Goal: Transaction & Acquisition: Obtain resource

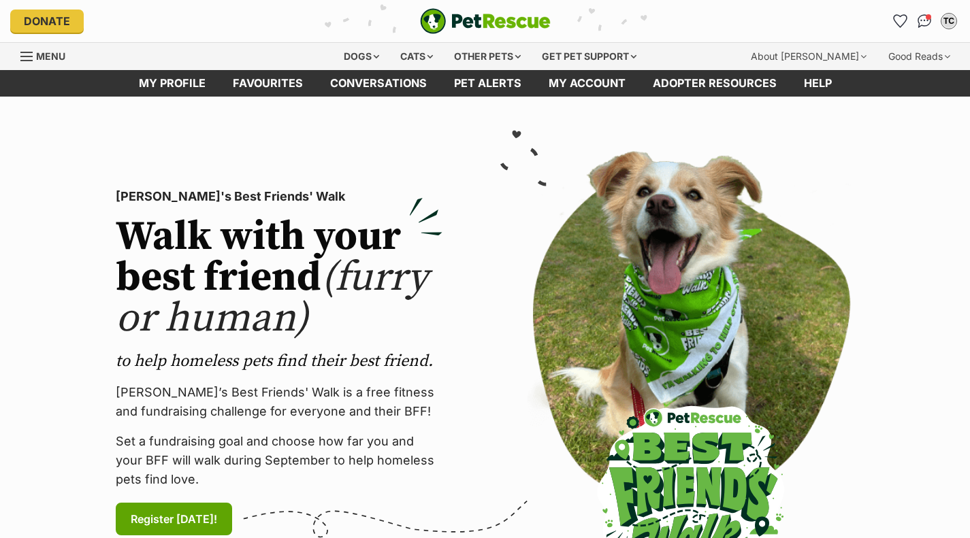
click at [365, 51] on div "Dogs" at bounding box center [361, 56] width 54 height 27
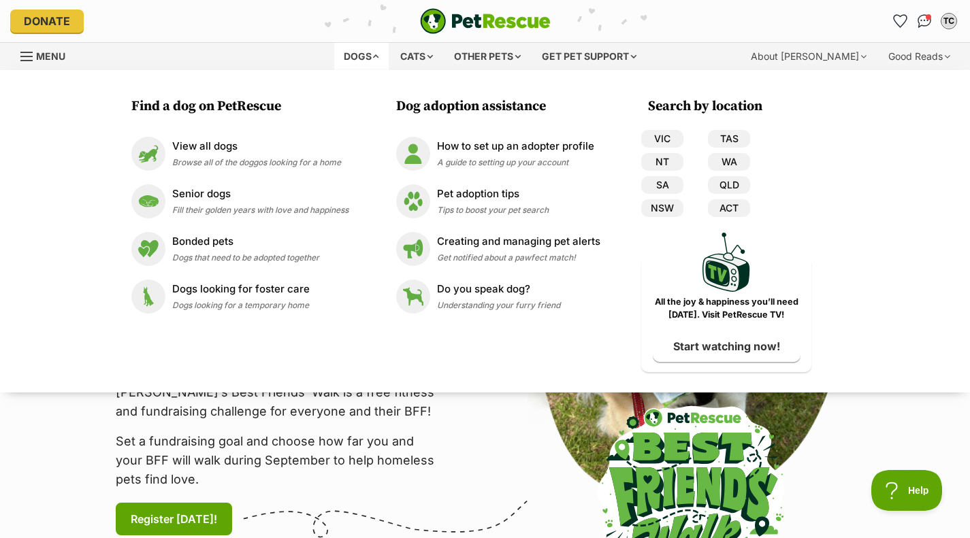
click at [284, 164] on span "Browse all of the doggos looking for a home" at bounding box center [256, 162] width 169 height 10
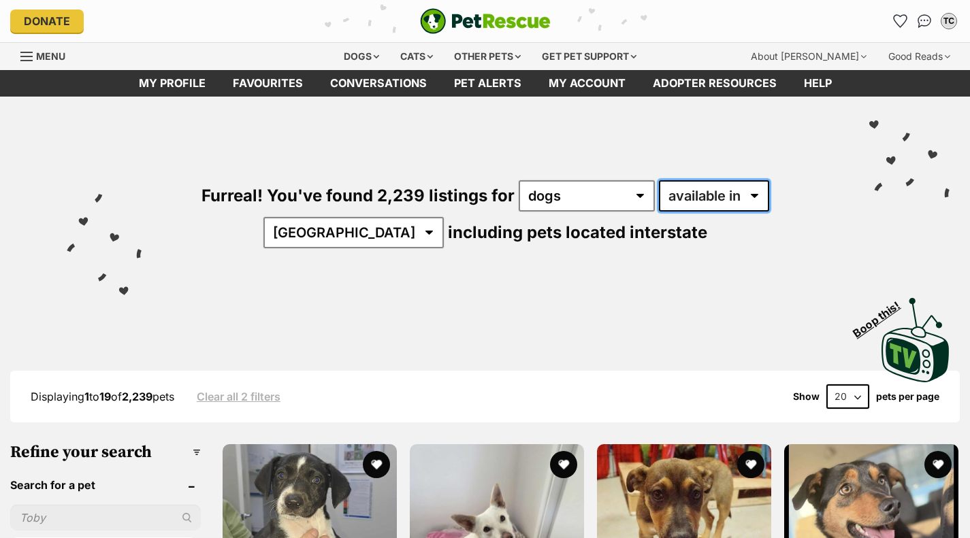
click at [699, 191] on select "available in located in" at bounding box center [714, 195] width 110 height 31
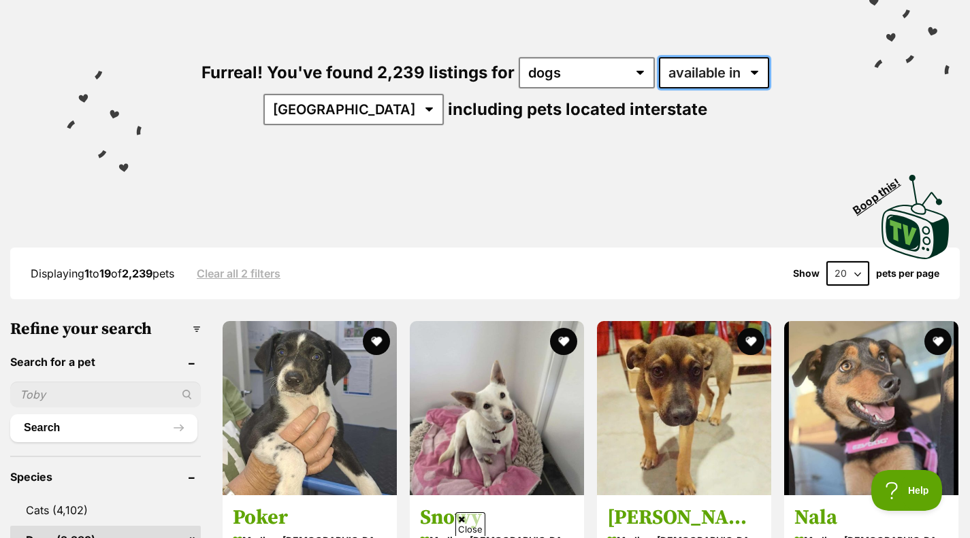
scroll to position [124, 0]
click at [703, 76] on select "available in located in" at bounding box center [714, 71] width 110 height 31
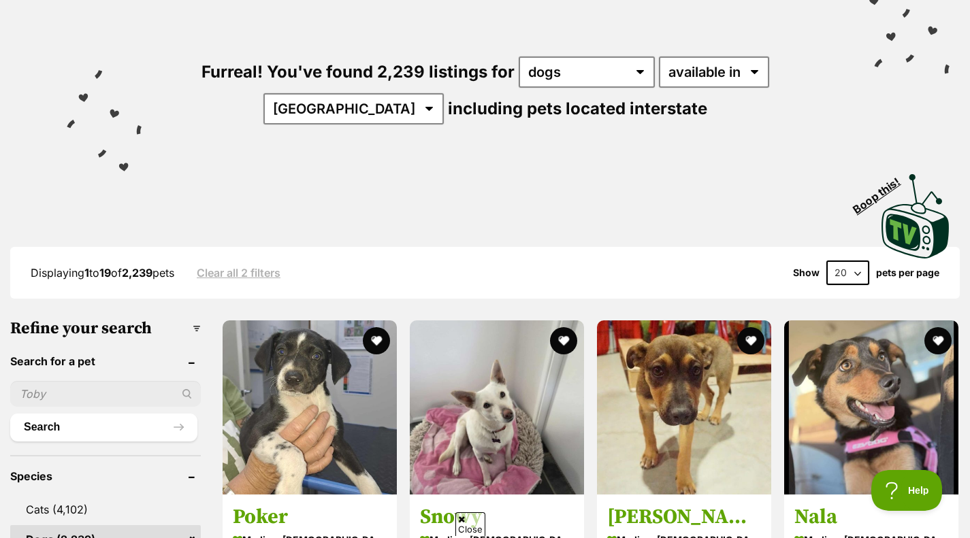
click at [493, 207] on div "Visit PetRescue TV (external site) Boop this!" at bounding box center [484, 211] width 929 height 99
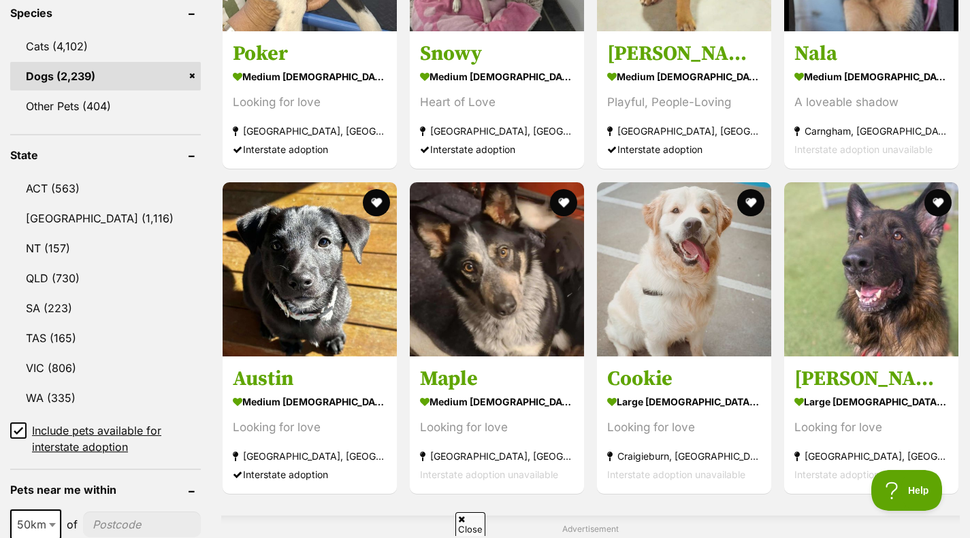
scroll to position [591, 0]
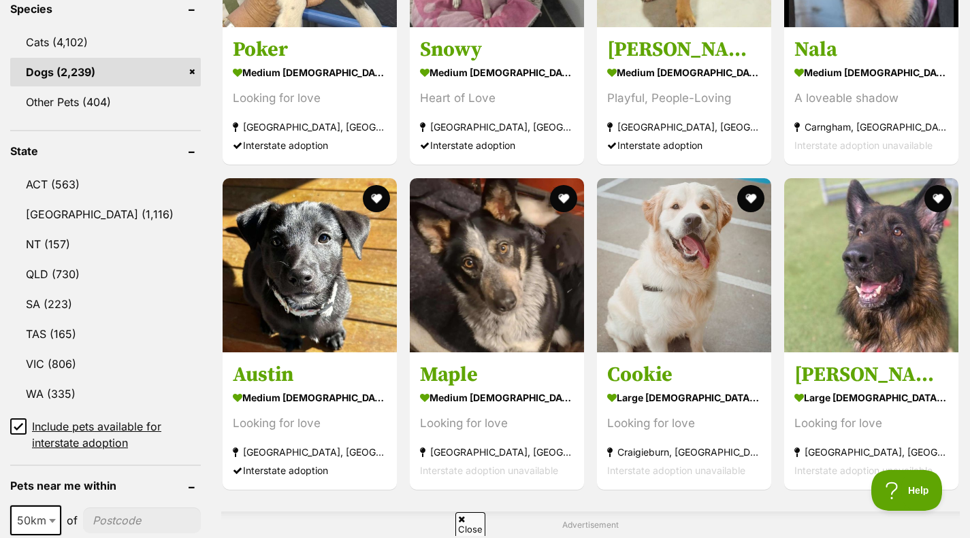
click at [116, 369] on link "VIC (806)" at bounding box center [105, 364] width 191 height 29
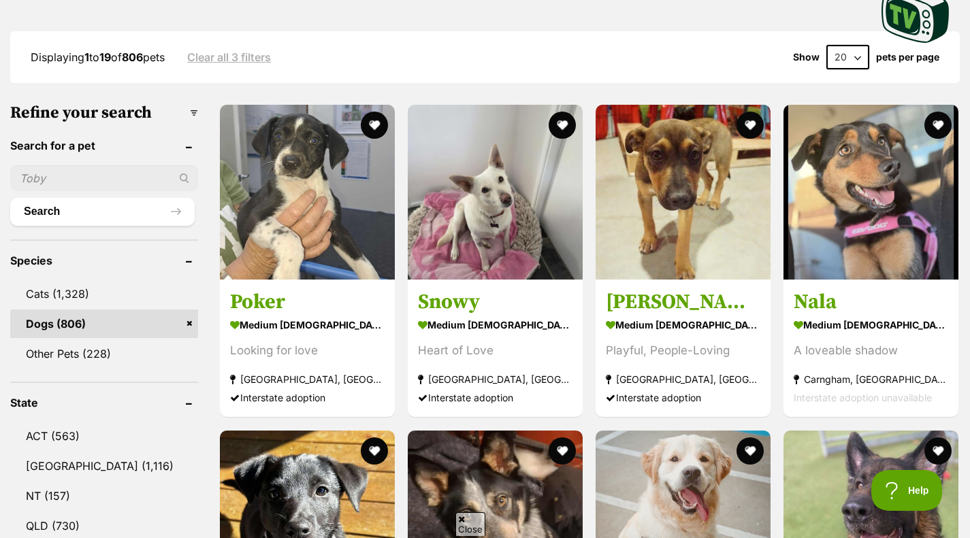
scroll to position [329, 0]
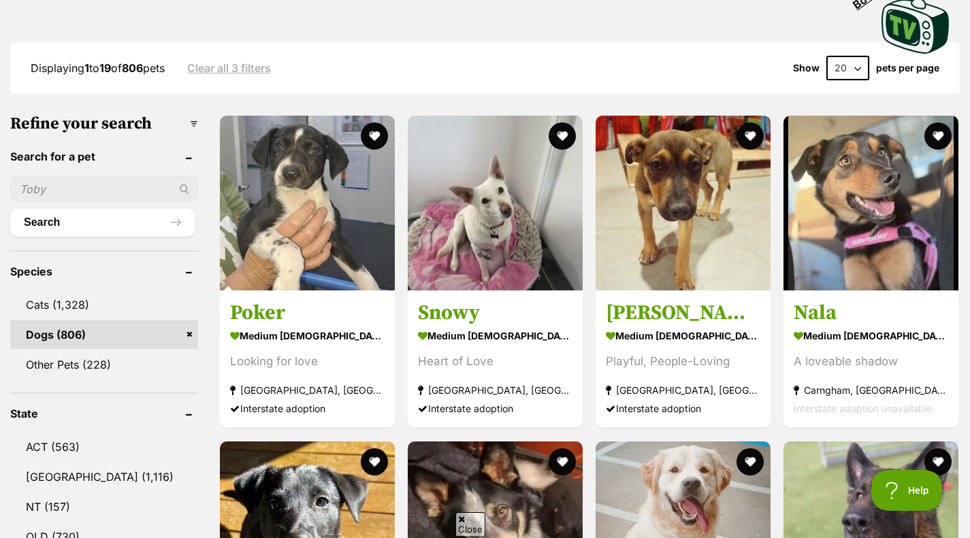
click at [832, 70] on select "20 40 60" at bounding box center [847, 68] width 43 height 24
select select "60"
click at [826, 56] on select "20 40 60" at bounding box center [847, 68] width 43 height 24
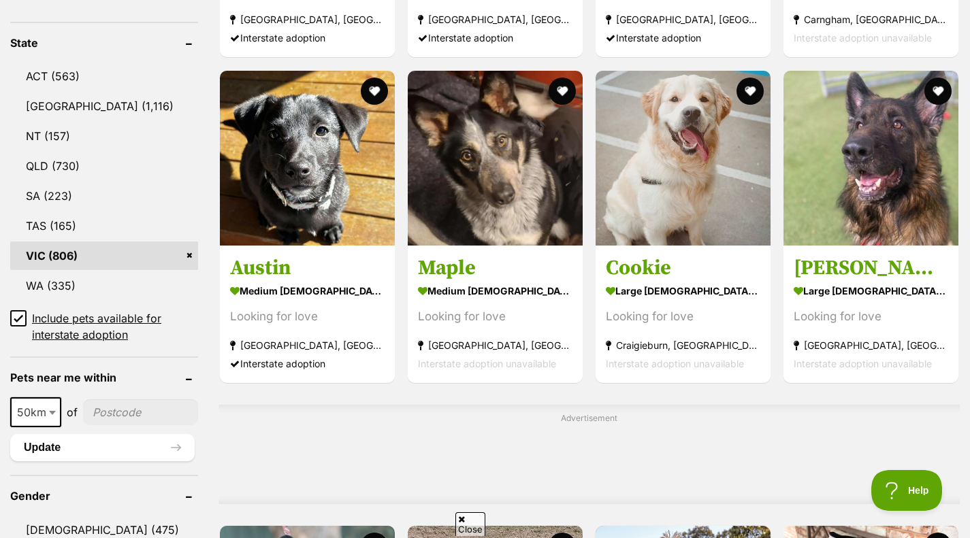
scroll to position [704, 0]
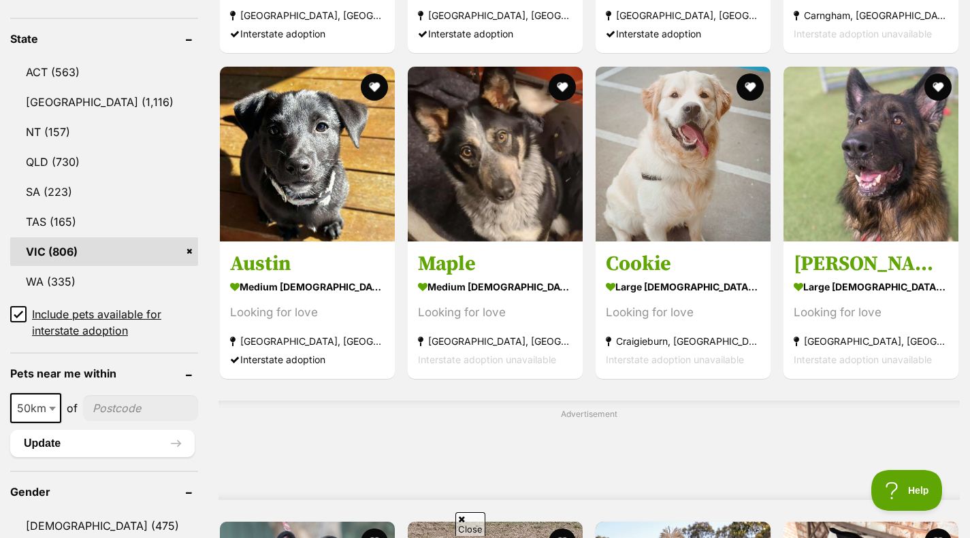
click at [296, 128] on img at bounding box center [307, 154] width 175 height 175
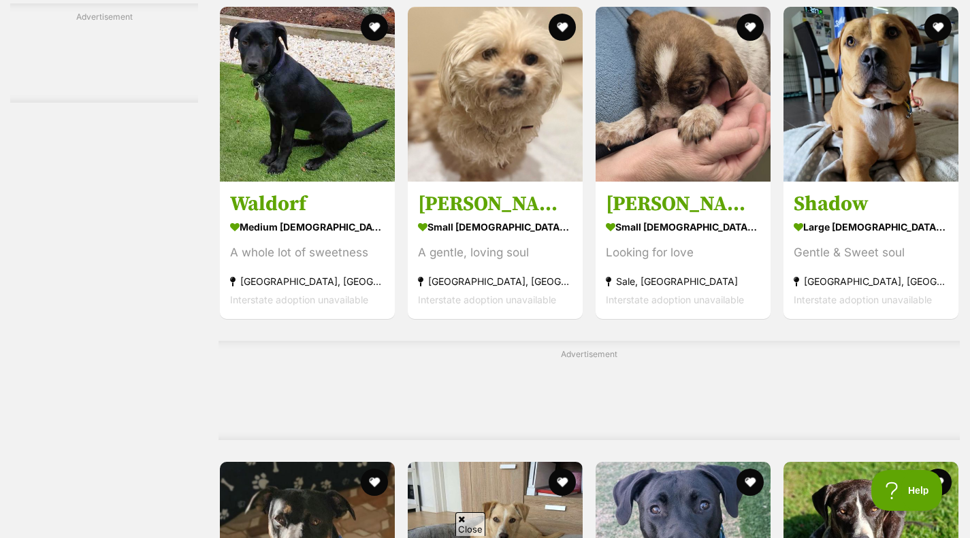
scroll to position [4053, 0]
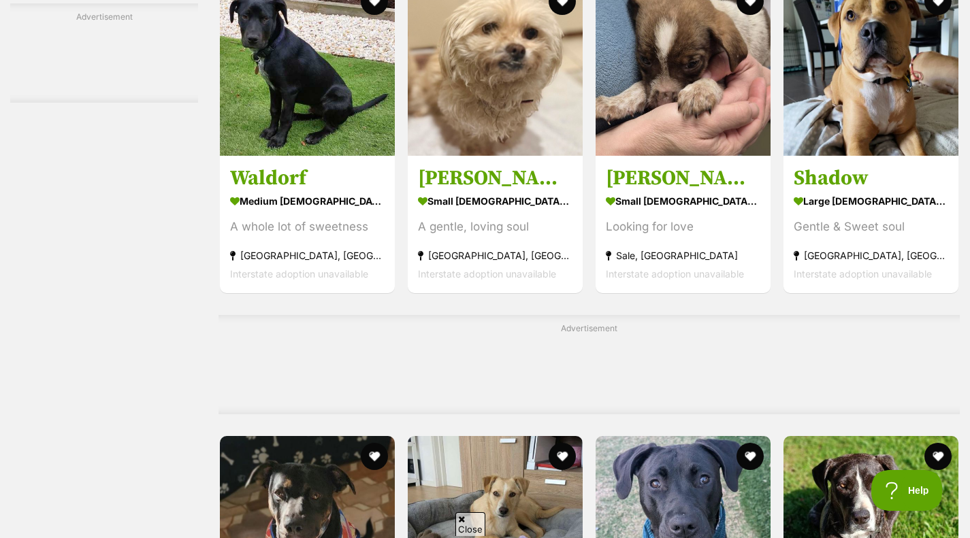
click at [480, 250] on strong "[GEOGRAPHIC_DATA], [GEOGRAPHIC_DATA]" at bounding box center [495, 255] width 154 height 18
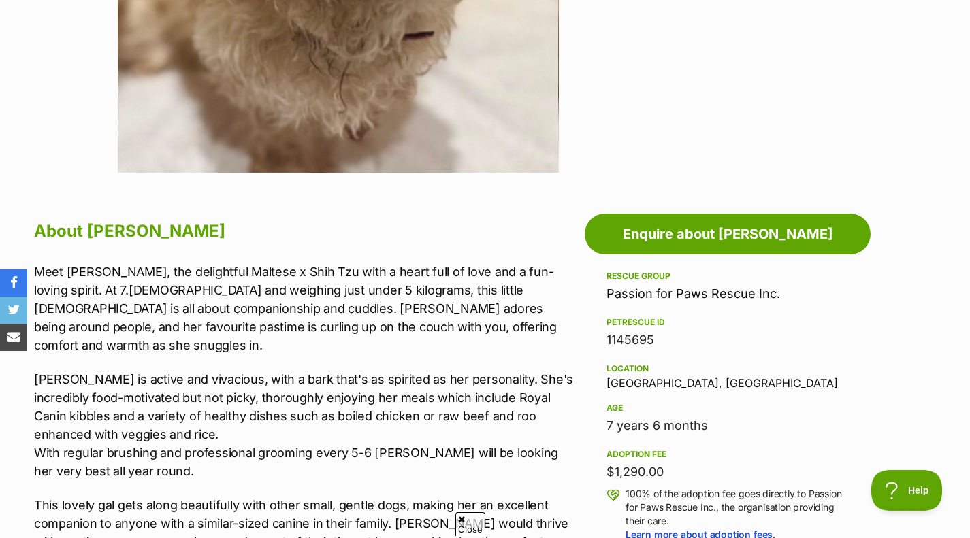
scroll to position [550, 0]
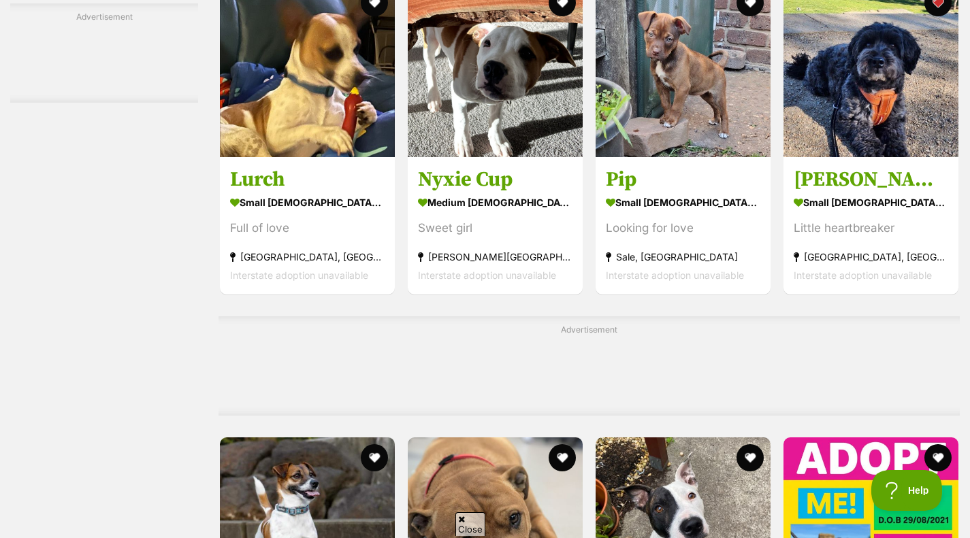
scroll to position [5318, 0]
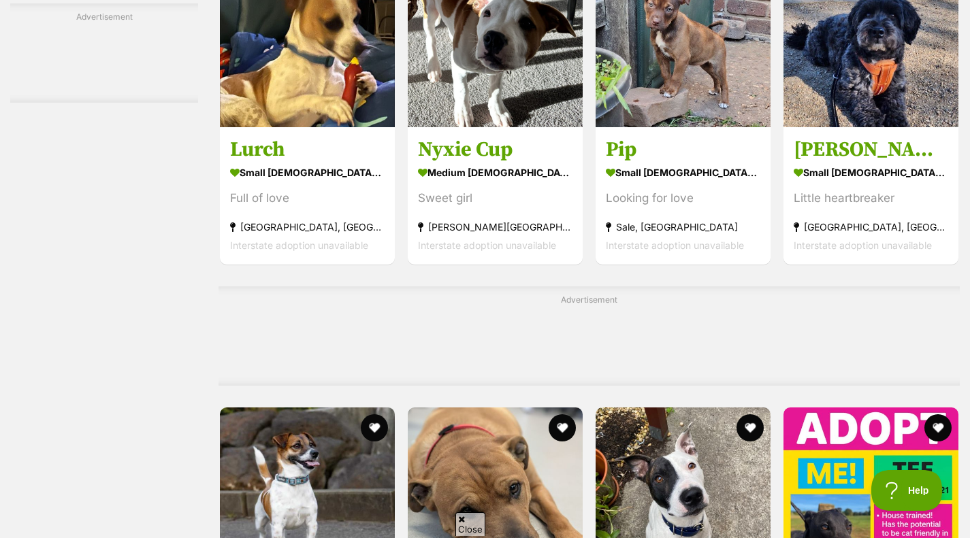
click at [848, 99] on img at bounding box center [870, 39] width 175 height 175
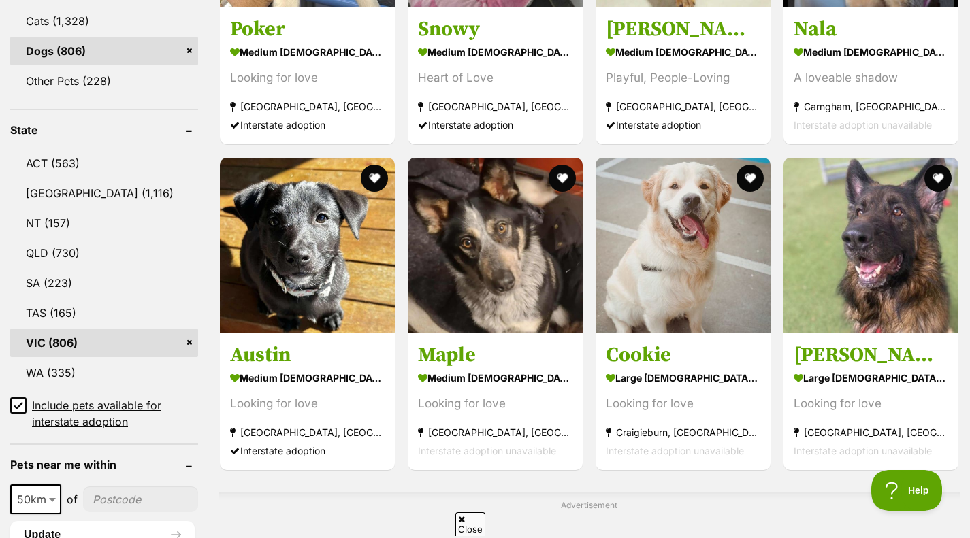
scroll to position [616, 0]
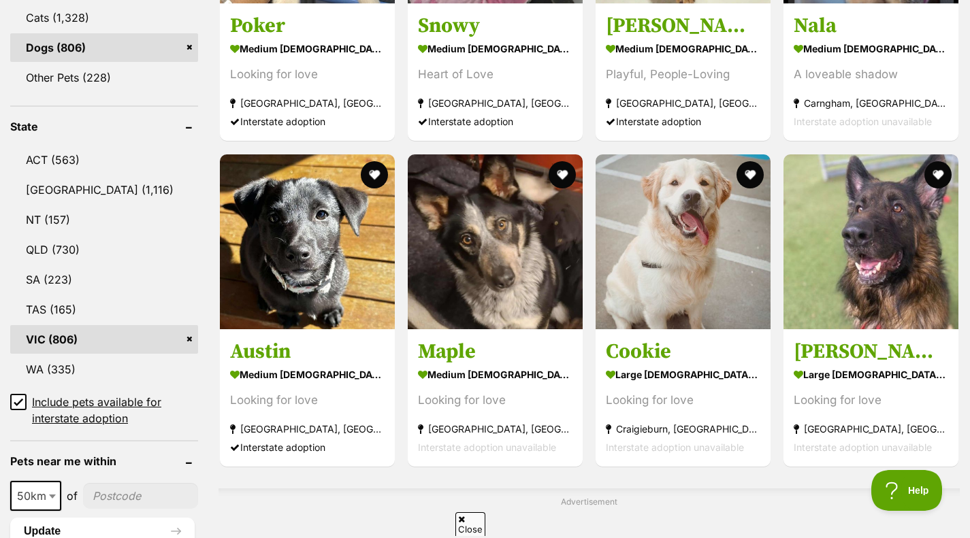
click at [184, 329] on link "VIC (806)" at bounding box center [104, 339] width 188 height 29
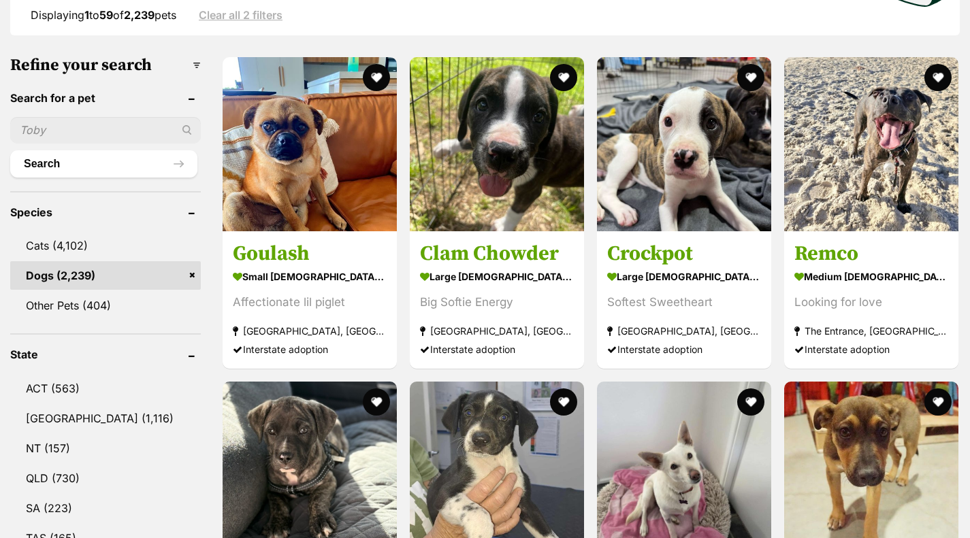
scroll to position [384, 0]
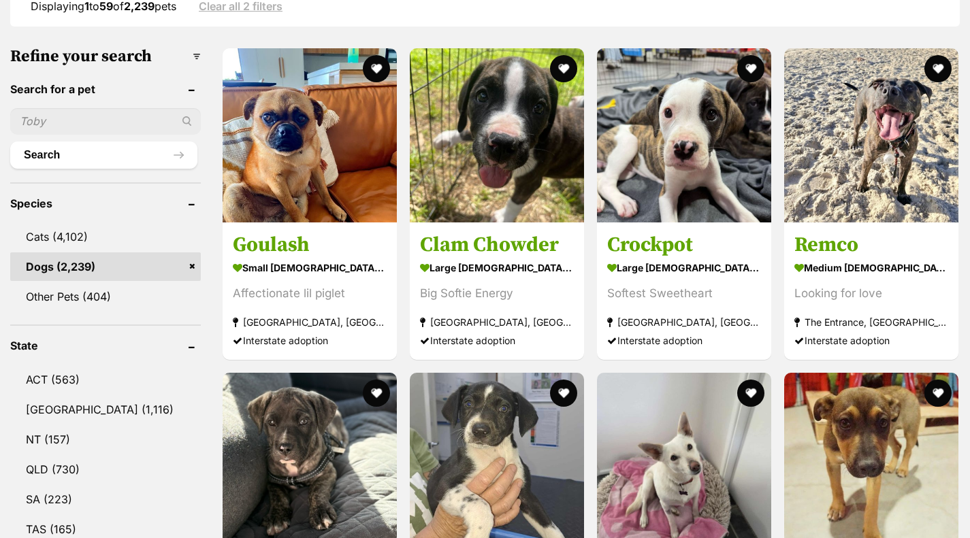
click at [62, 405] on link "[GEOGRAPHIC_DATA] (1,116)" at bounding box center [105, 409] width 191 height 29
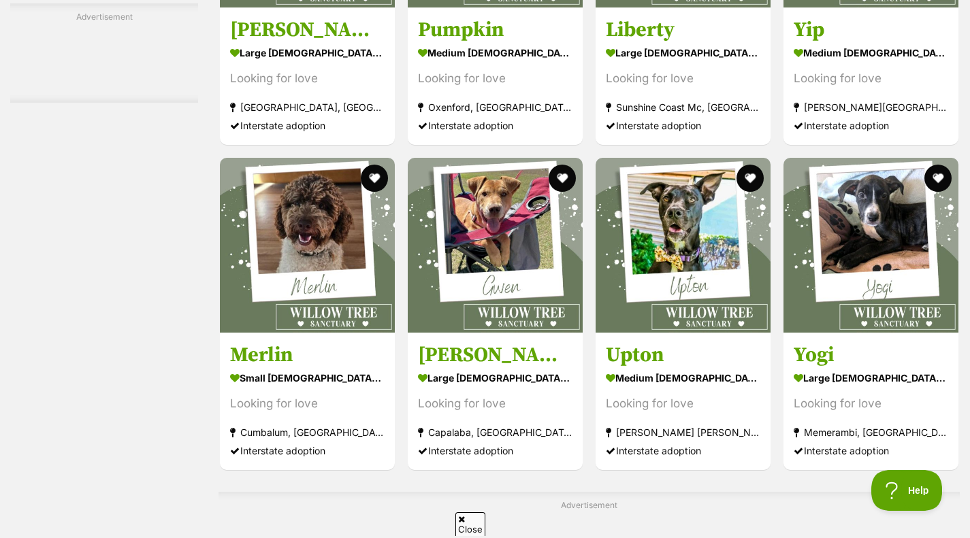
scroll to position [2641, 0]
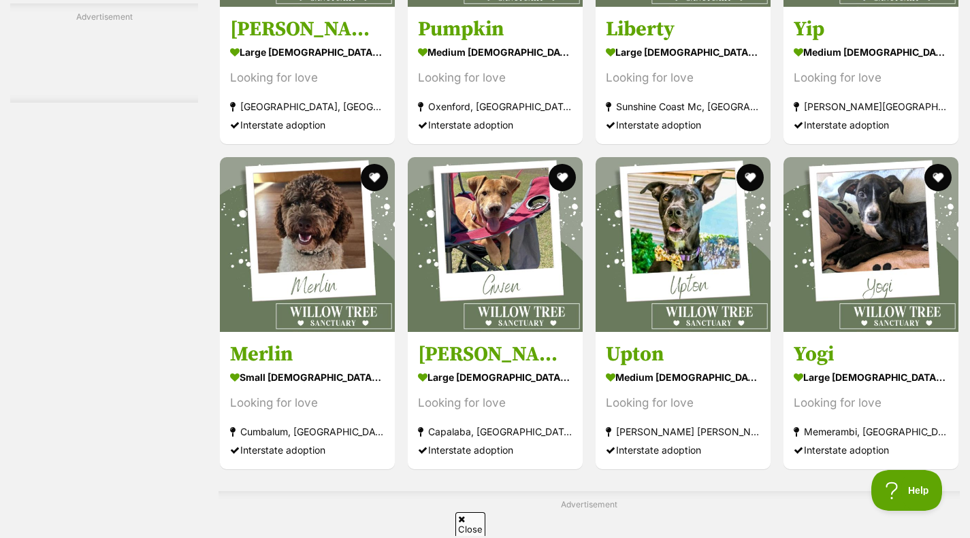
click at [350, 327] on img at bounding box center [307, 244] width 175 height 175
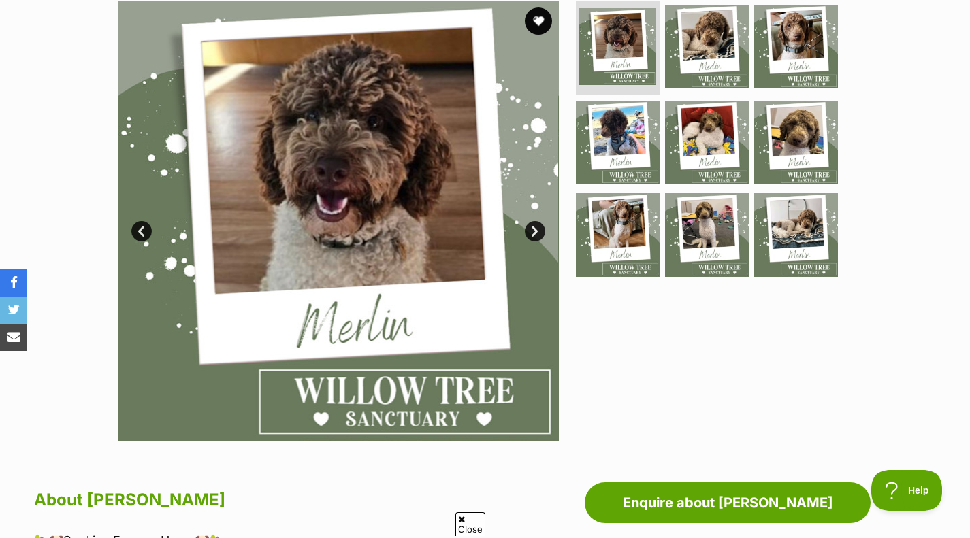
scroll to position [282, 0]
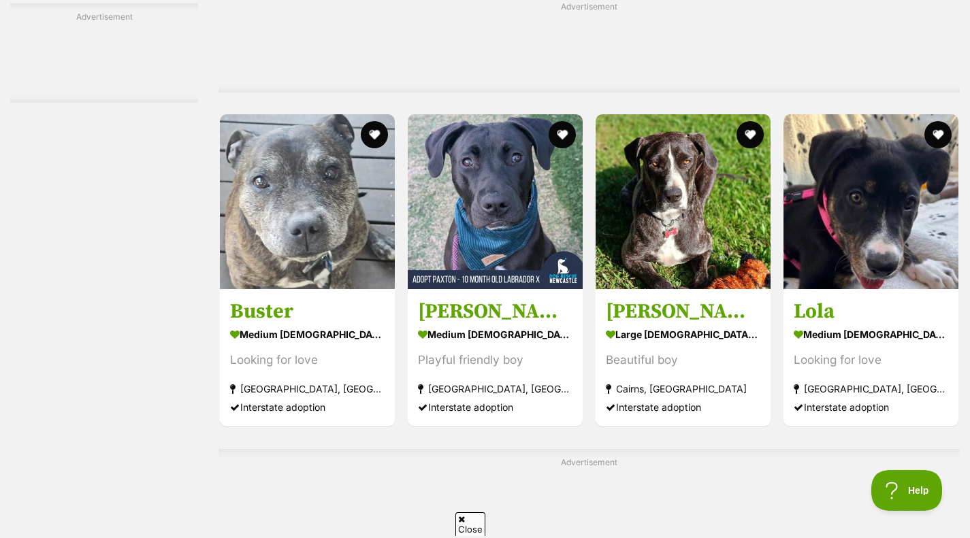
scroll to position [5615, 0]
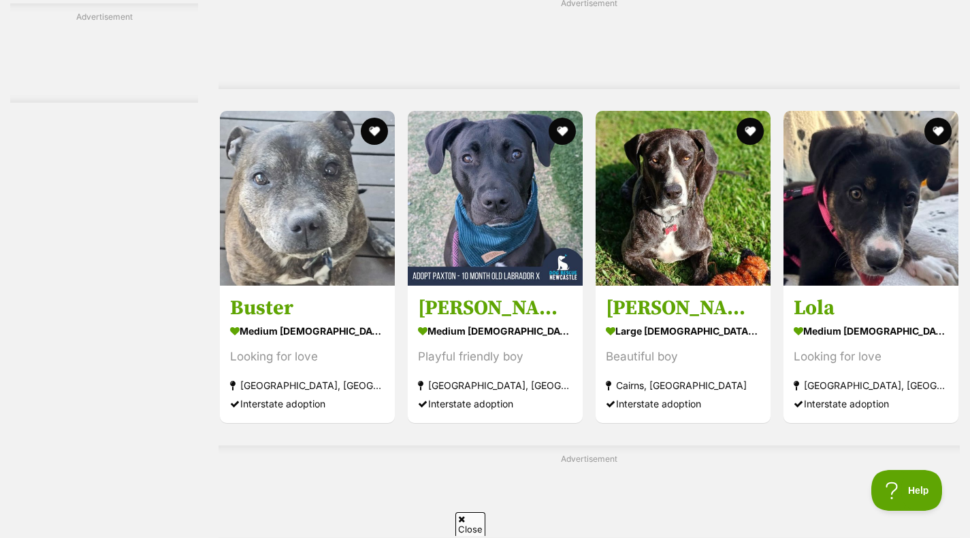
click at [350, 327] on strong "medium [DEMOGRAPHIC_DATA] Dog" at bounding box center [307, 332] width 154 height 20
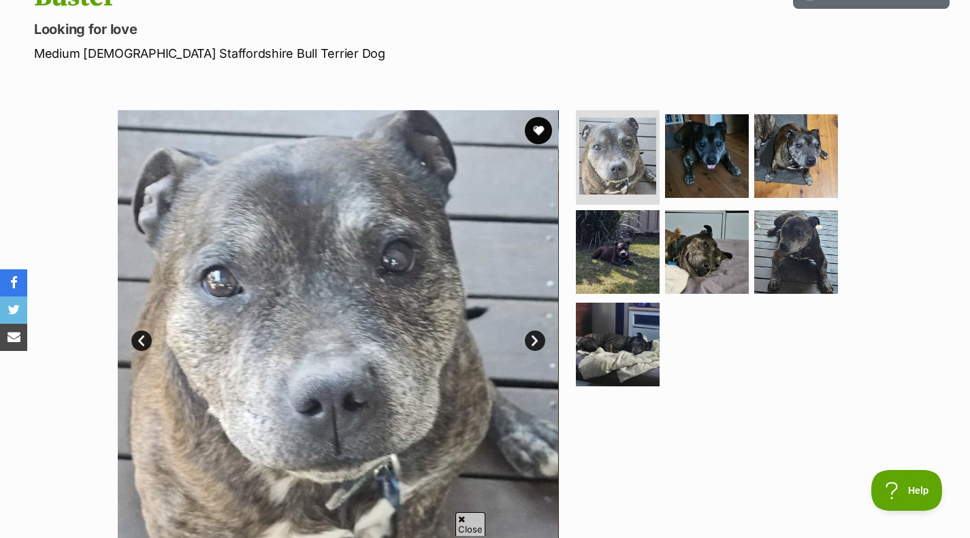
scroll to position [171, 0]
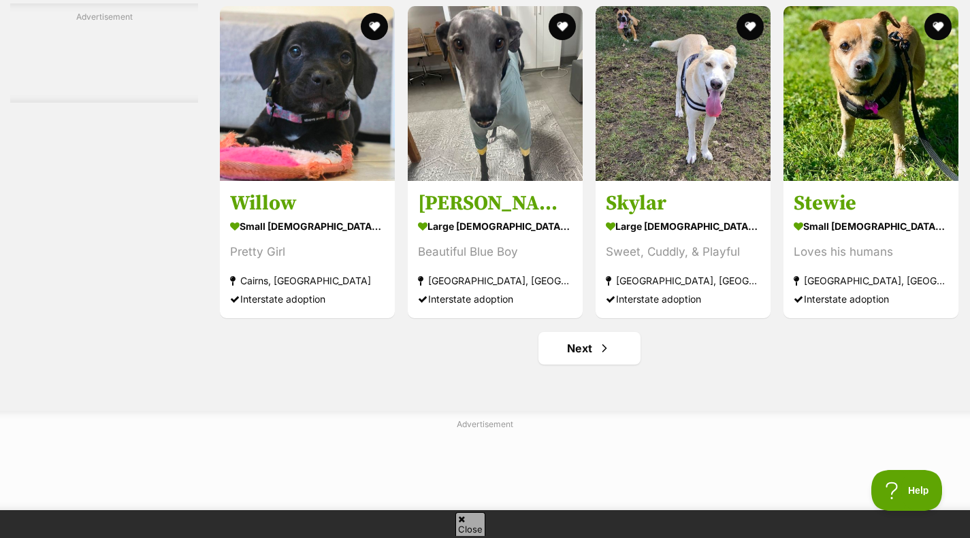
scroll to position [6176, 0]
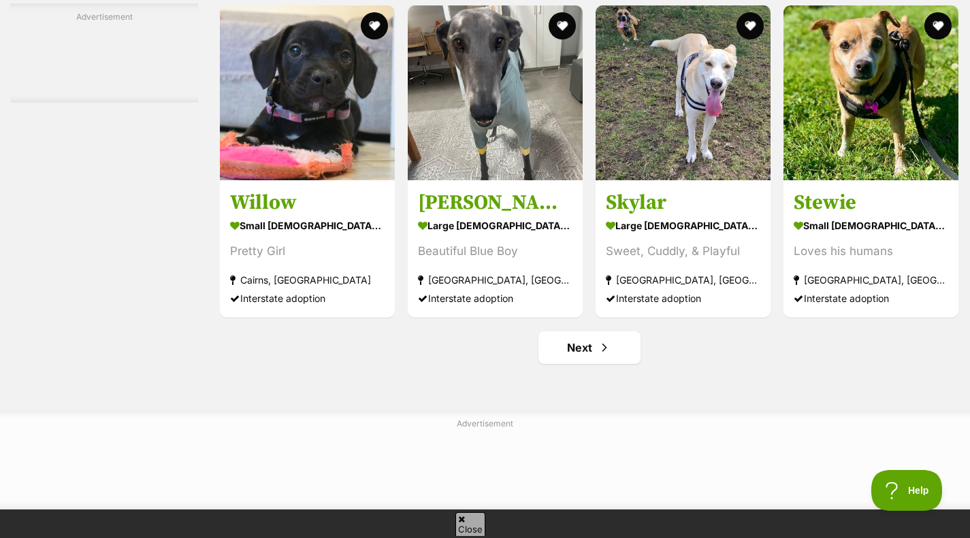
click at [883, 110] on img at bounding box center [870, 92] width 175 height 175
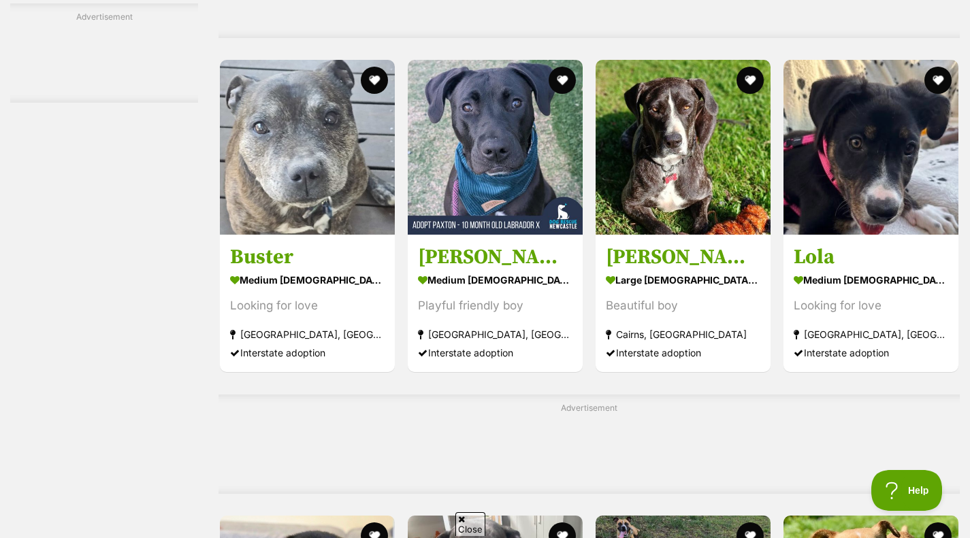
scroll to position [5820, 0]
